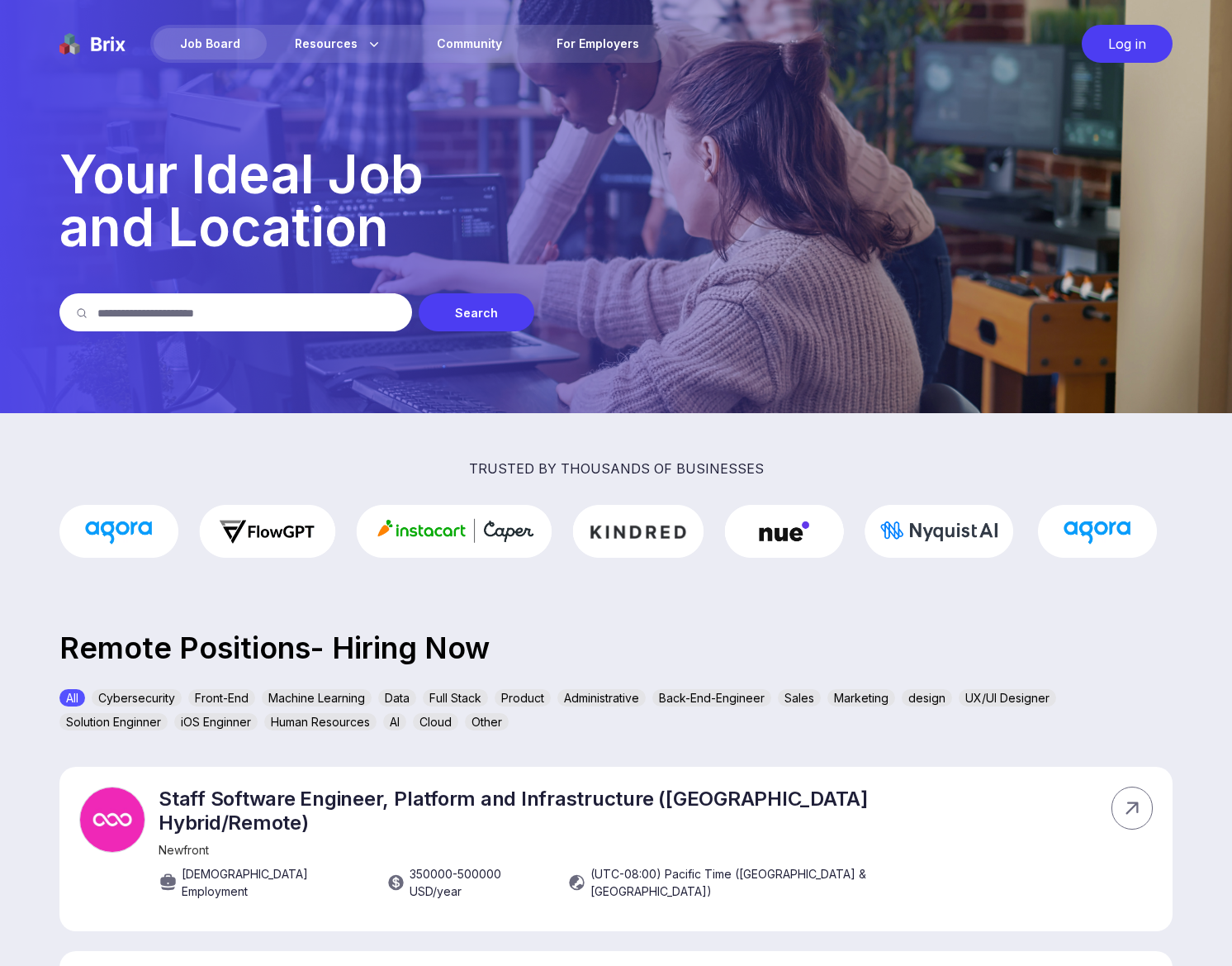
click at [291, 321] on input "text" at bounding box center [247, 312] width 298 height 38
type input "**********"
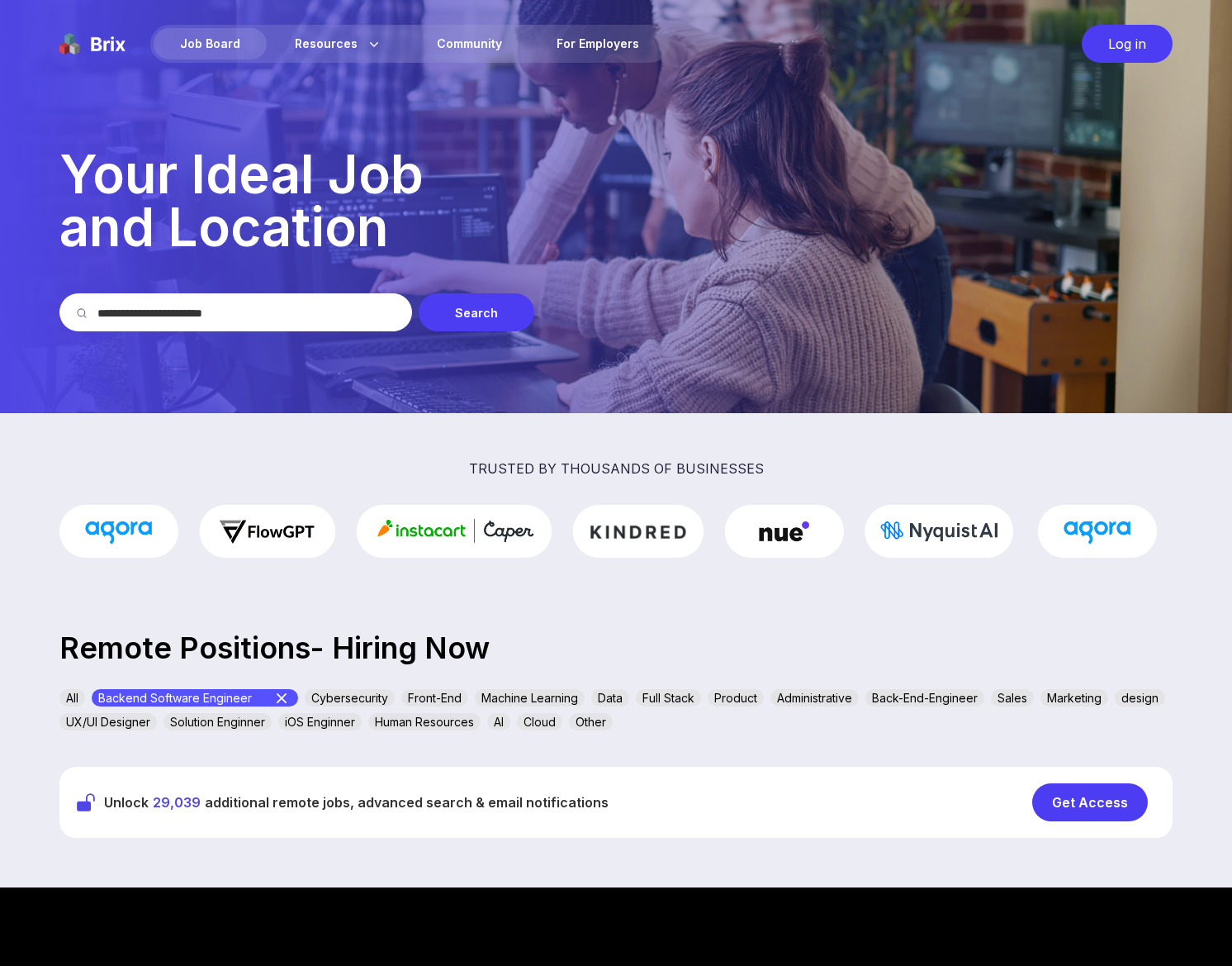
click at [1130, 48] on div "Log in" at bounding box center [1126, 44] width 91 height 38
click at [196, 45] on div "Job Board" at bounding box center [210, 43] width 113 height 31
click at [248, 51] on div "Job Board" at bounding box center [210, 43] width 113 height 31
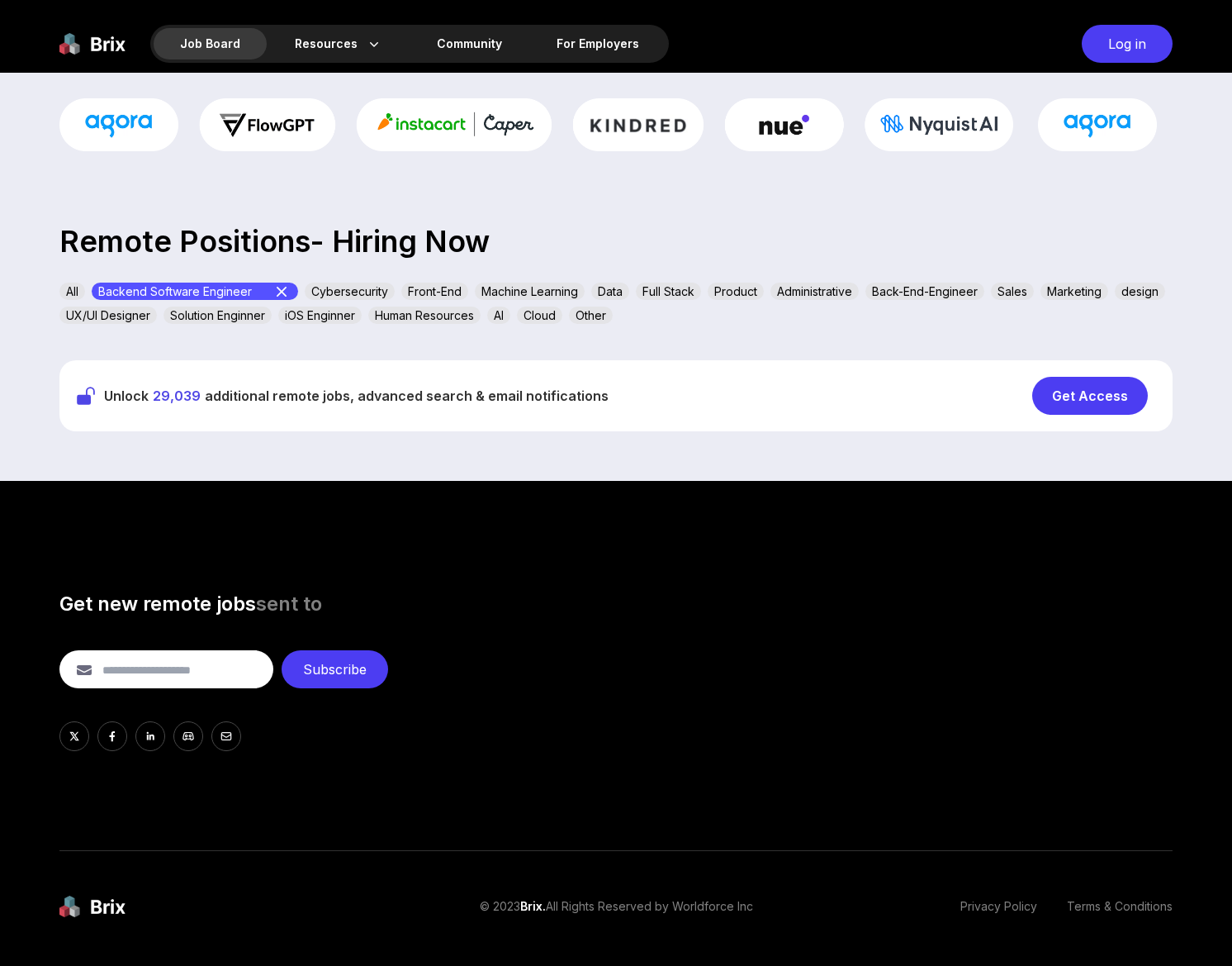
scroll to position [407, 0]
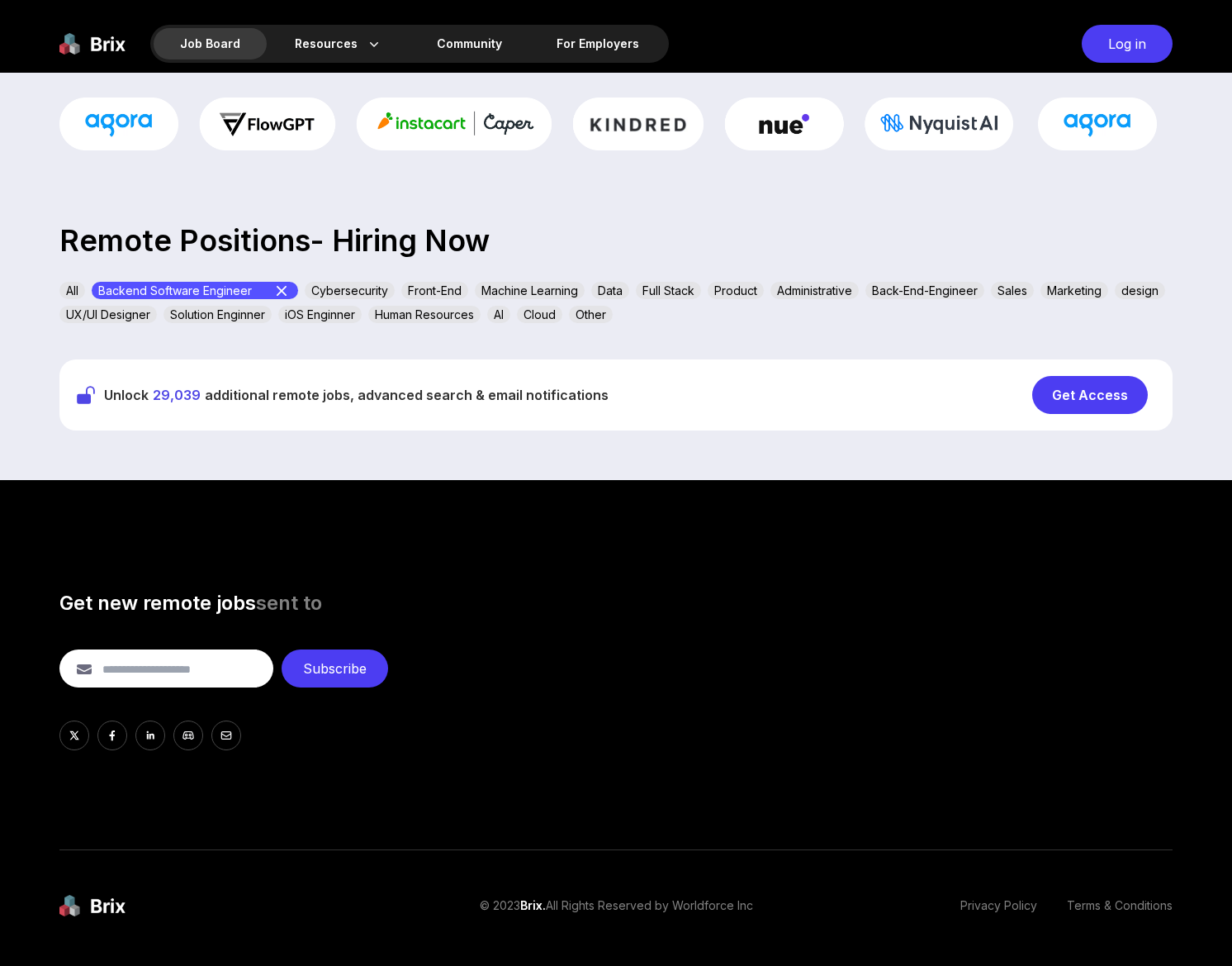
click at [1073, 401] on div "Get Access" at bounding box center [1089, 395] width 116 height 38
click at [294, 112] on div "About Us Blog" at bounding box center [338, 117] width 122 height 51
click at [312, 93] on span "About Us" at bounding box center [306, 99] width 57 height 20
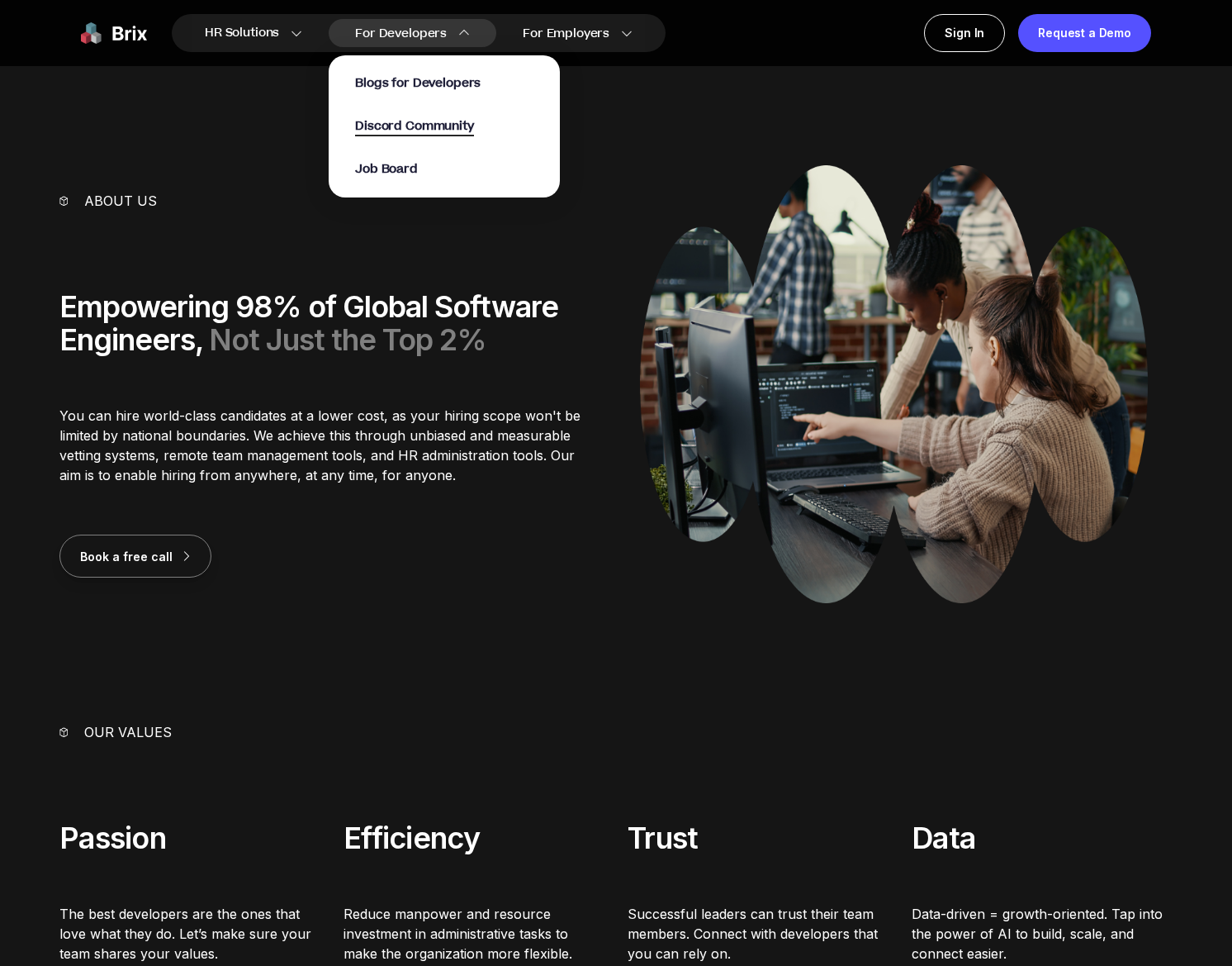
click at [403, 120] on span "Discord Community" at bounding box center [414, 126] width 118 height 19
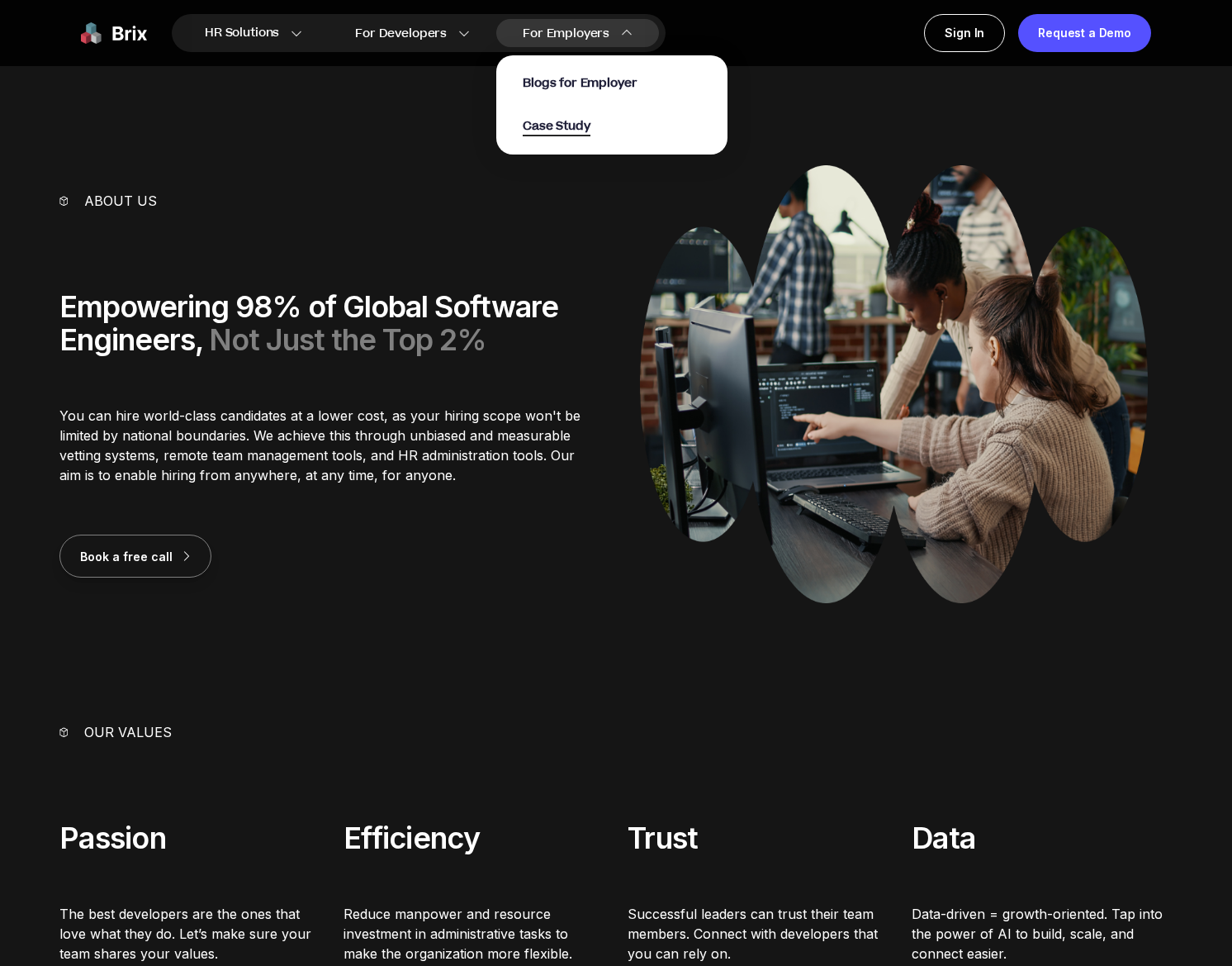
click at [583, 125] on span "Case Study" at bounding box center [557, 126] width 68 height 19
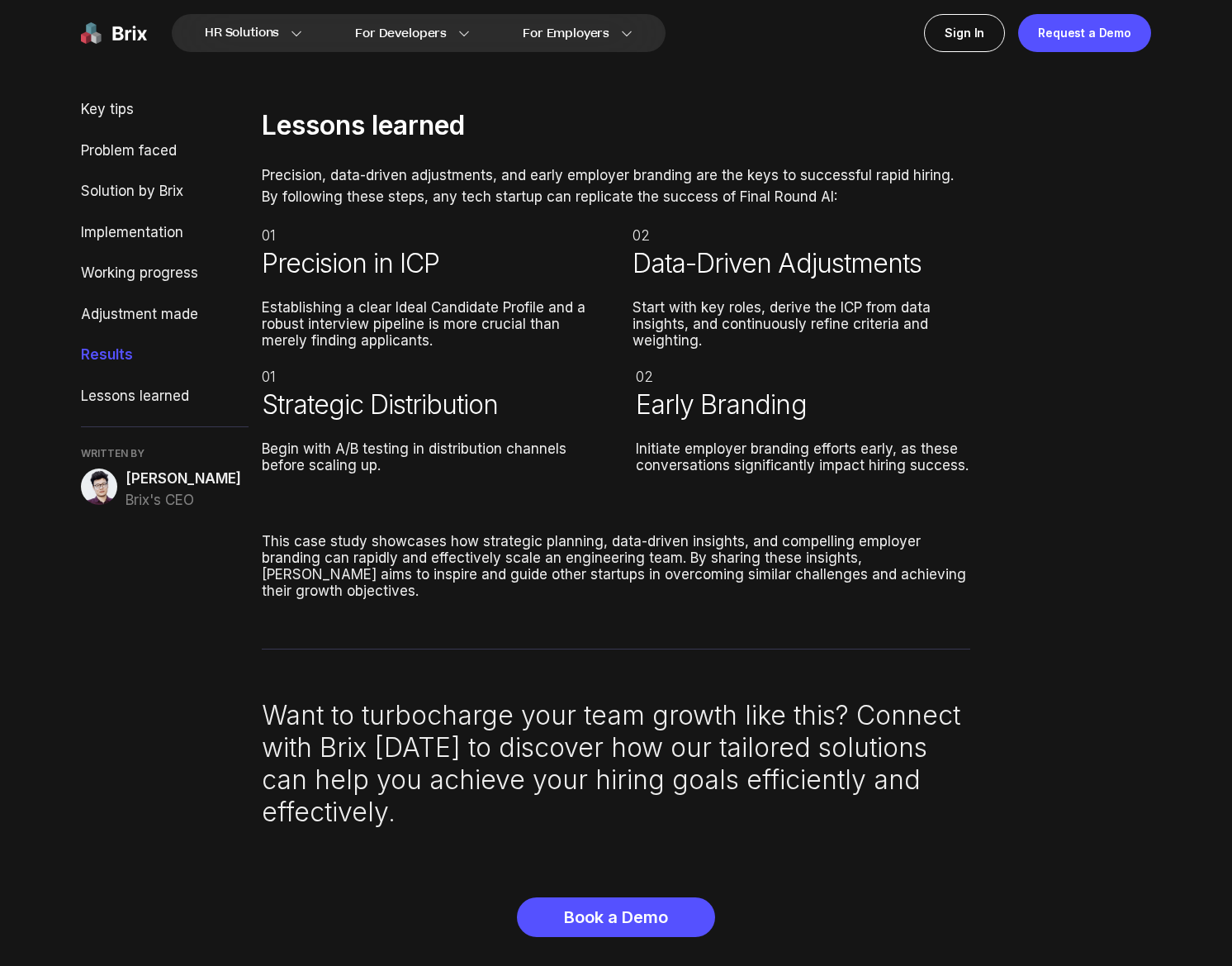
scroll to position [5871, 0]
